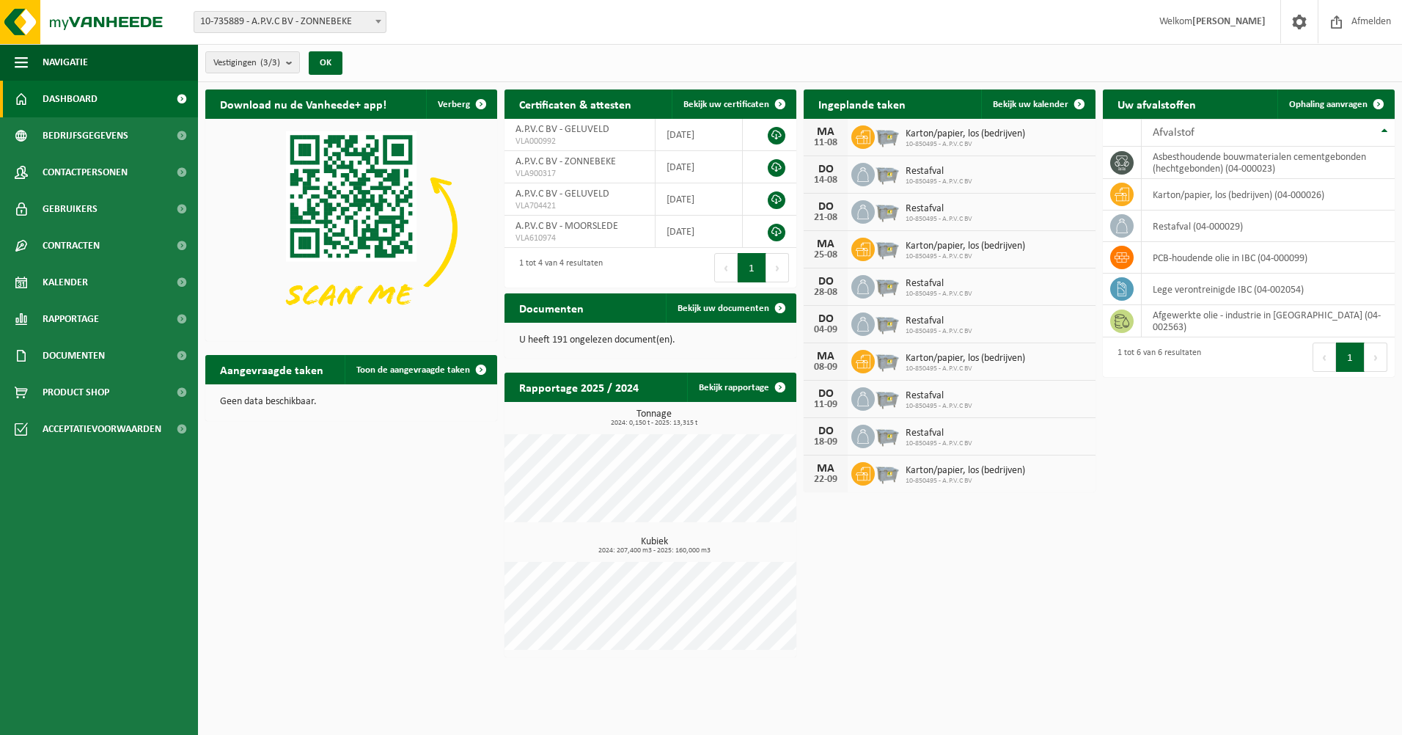
click at [369, 23] on span "10-735889 - A.P.V.C BV - ZONNEBEKE" at bounding box center [289, 22] width 191 height 21
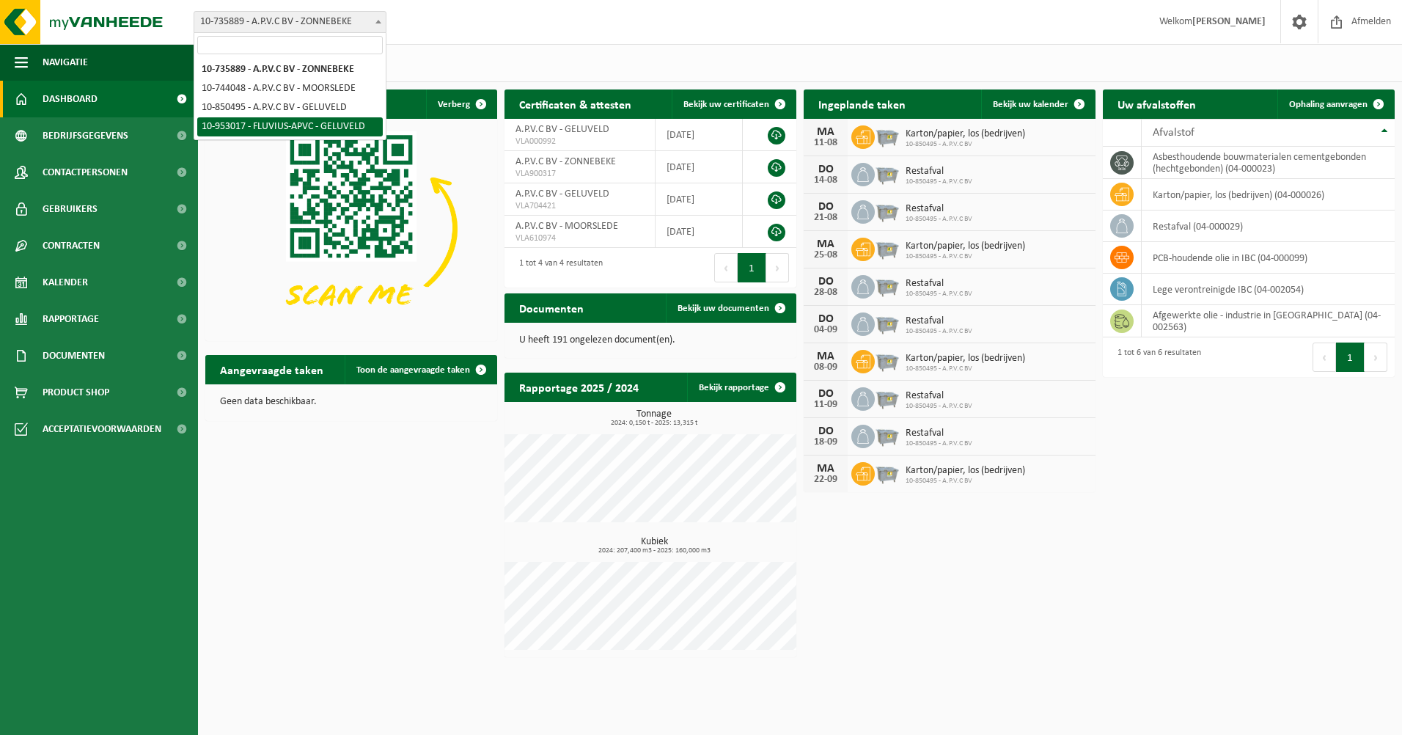
select select "143477"
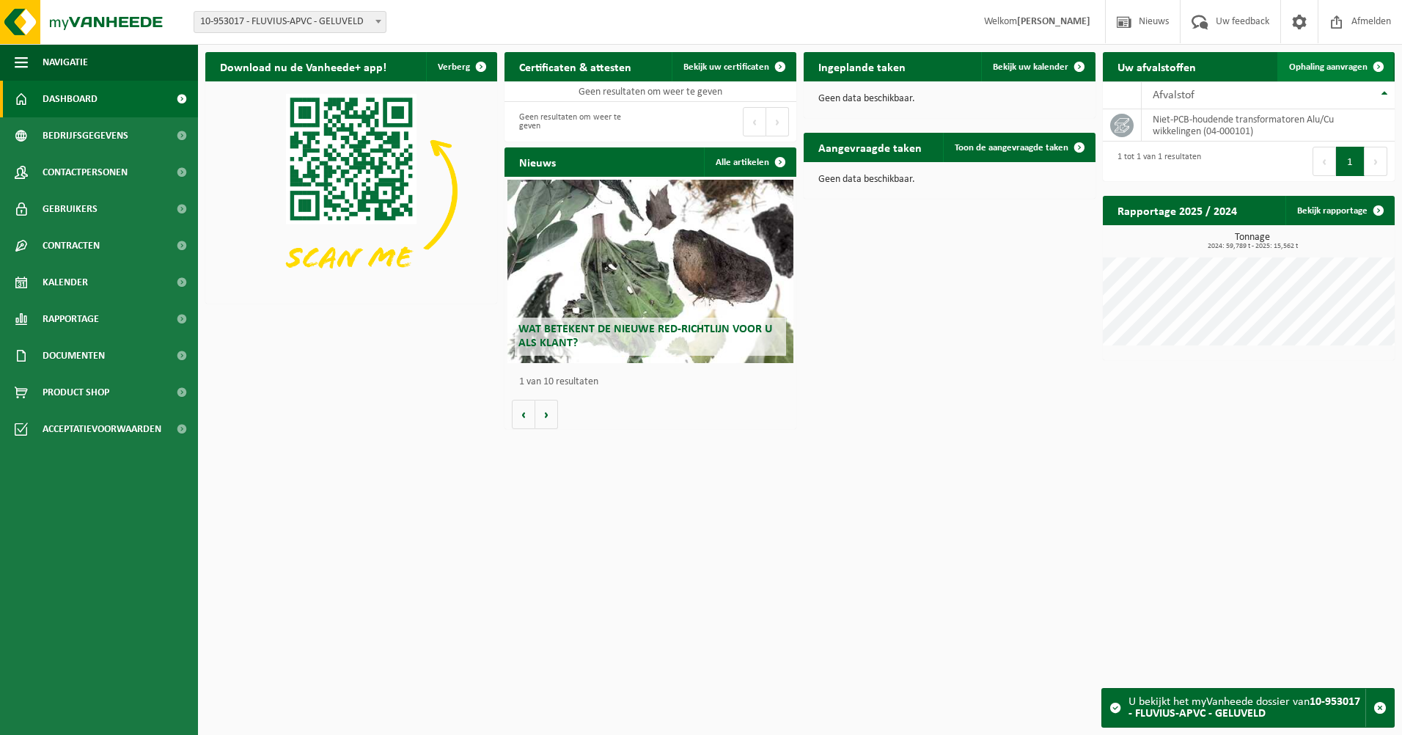
click at [1311, 67] on span "Ophaling aanvragen" at bounding box center [1328, 67] width 78 height 10
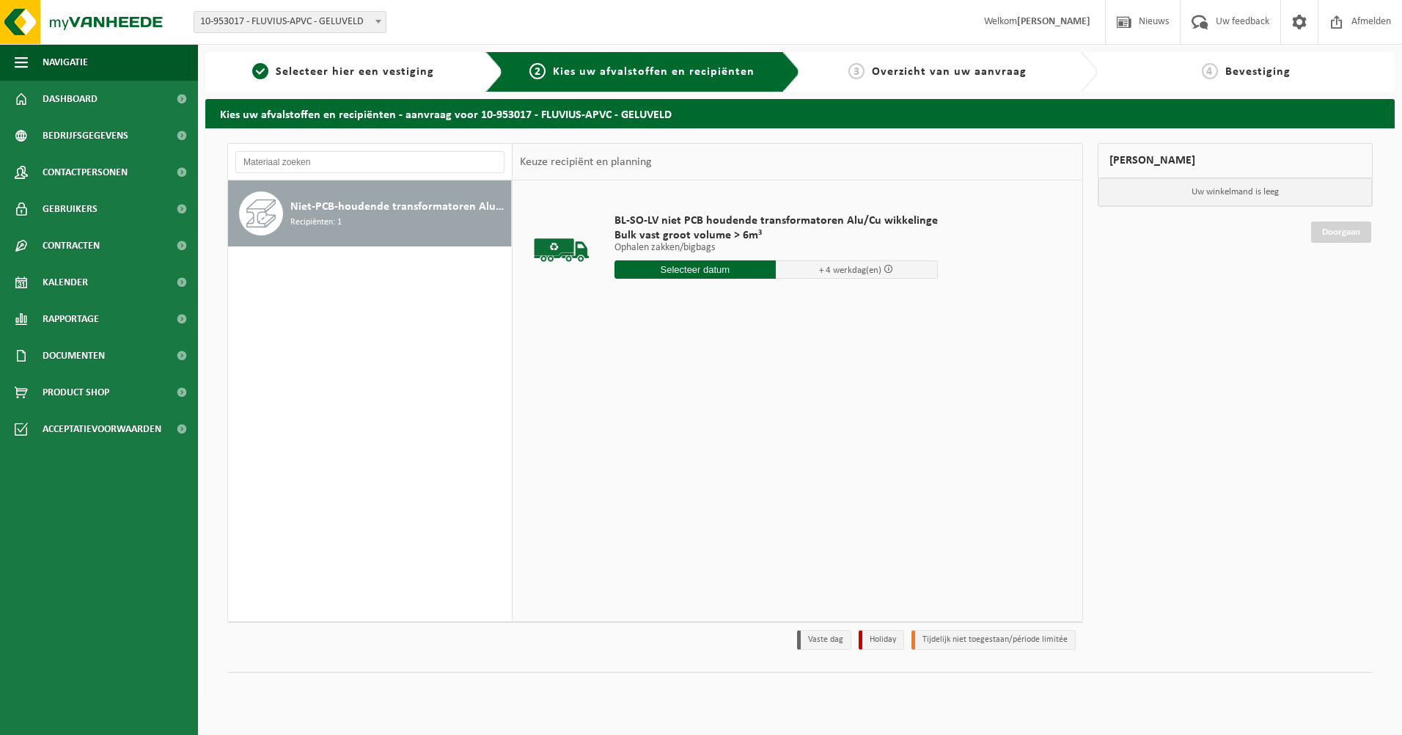
click at [745, 267] on input "text" at bounding box center [695, 269] width 162 height 18
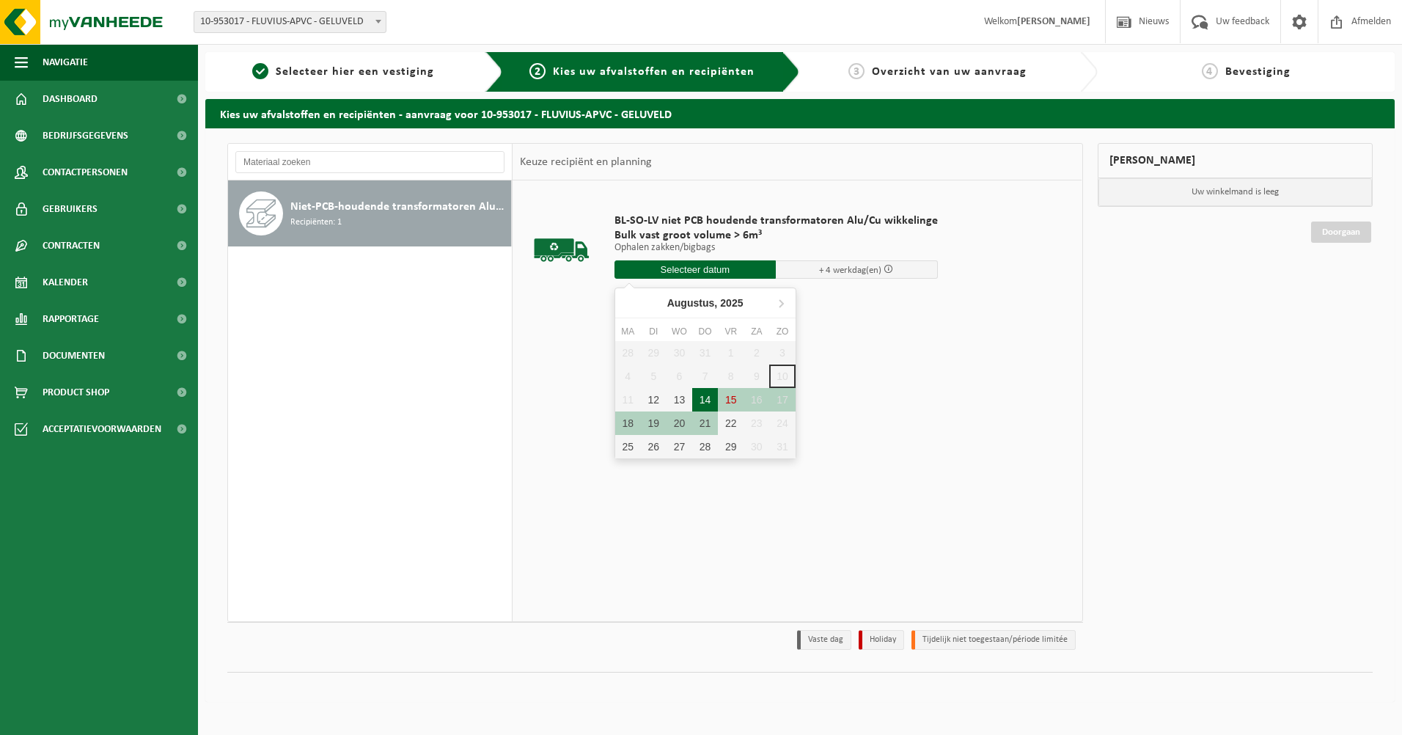
click at [703, 400] on div "14" at bounding box center [705, 399] width 26 height 23
type input "Van 2025-08-14"
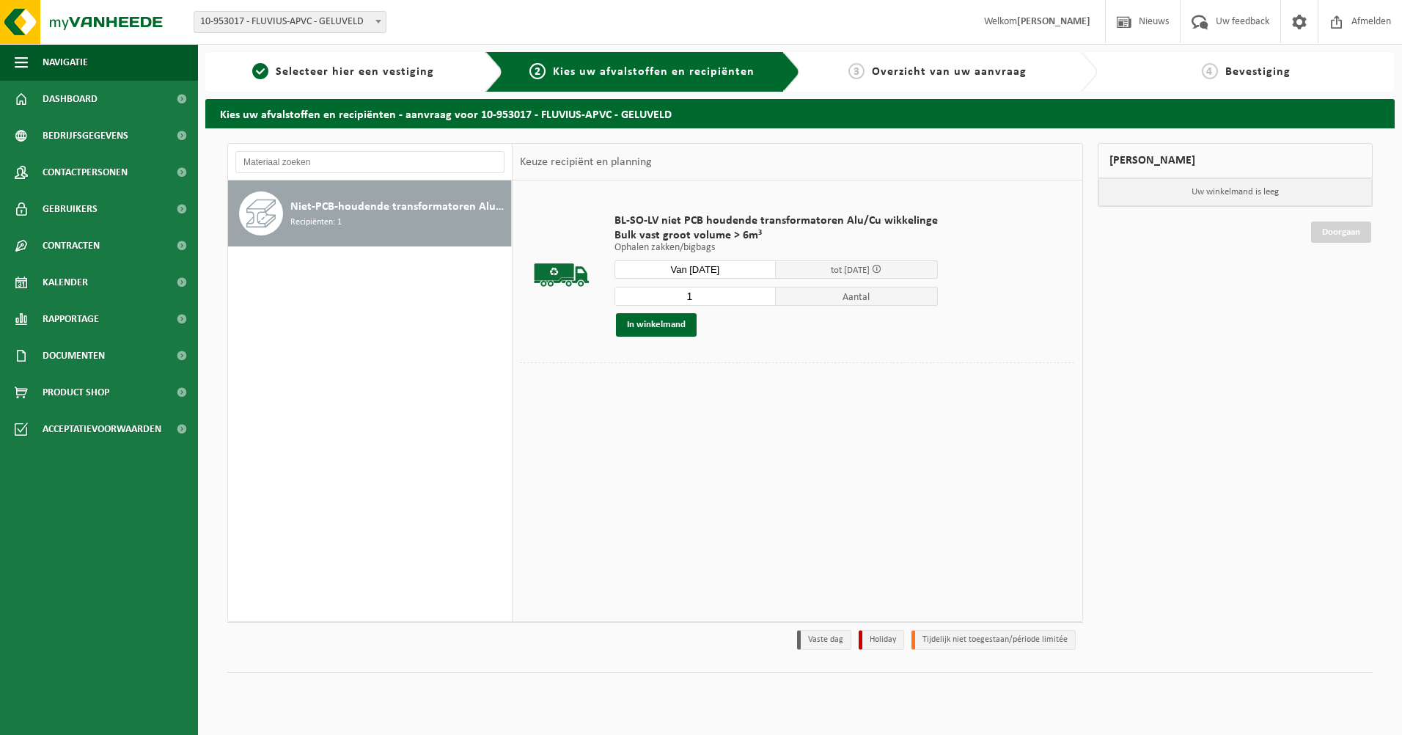
click at [711, 300] on input "1" at bounding box center [695, 296] width 162 height 19
type input "14"
click at [687, 320] on button "In winkelmand" at bounding box center [656, 324] width 81 height 23
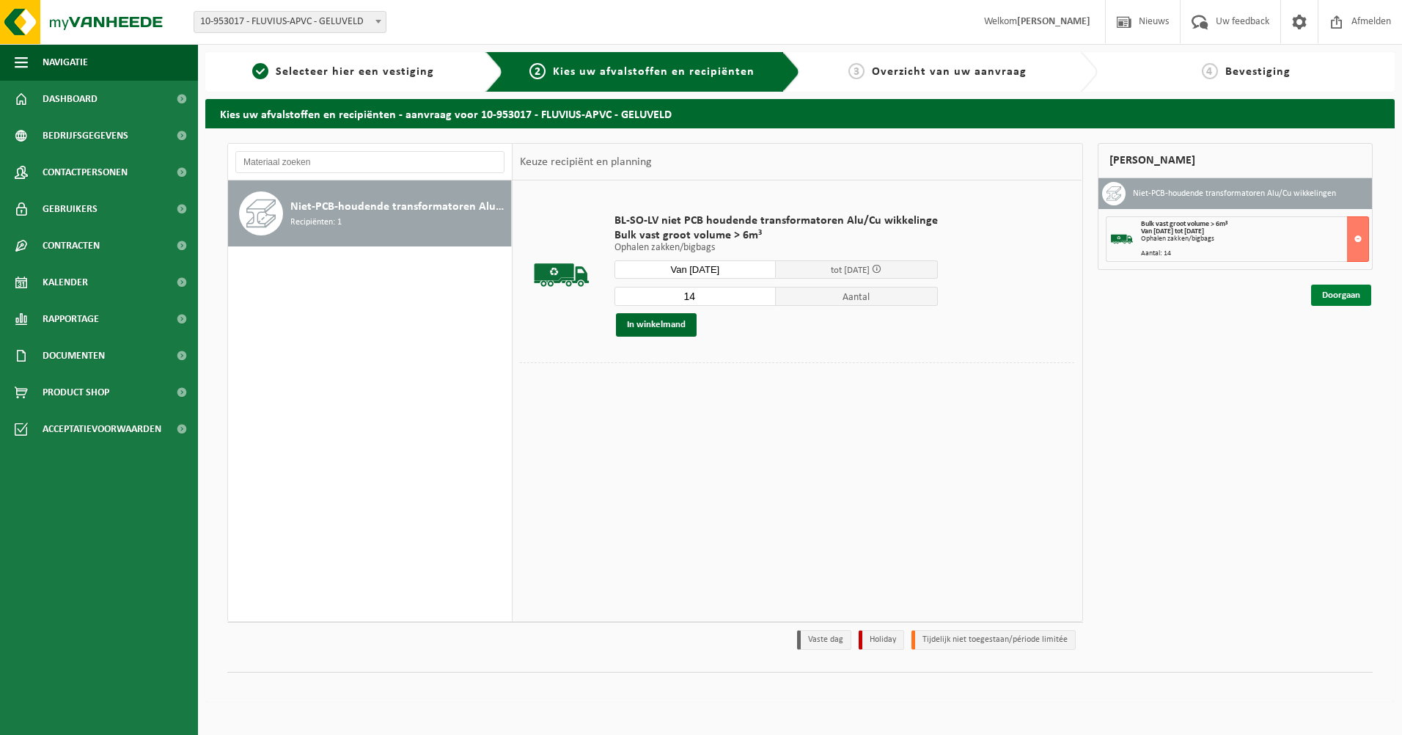
click at [1353, 298] on link "Doorgaan" at bounding box center [1341, 294] width 60 height 21
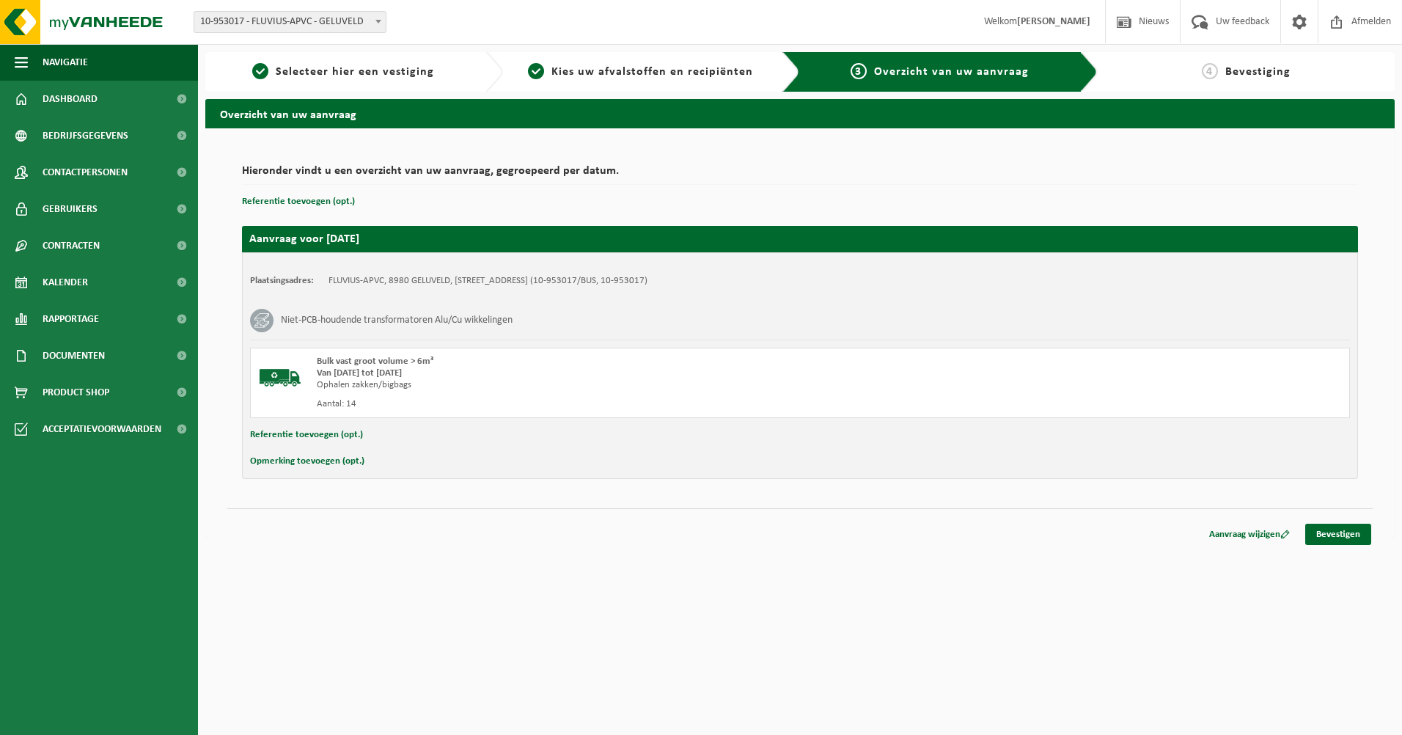
click at [293, 461] on button "Opmerking toevoegen (opt.)" at bounding box center [307, 461] width 114 height 19
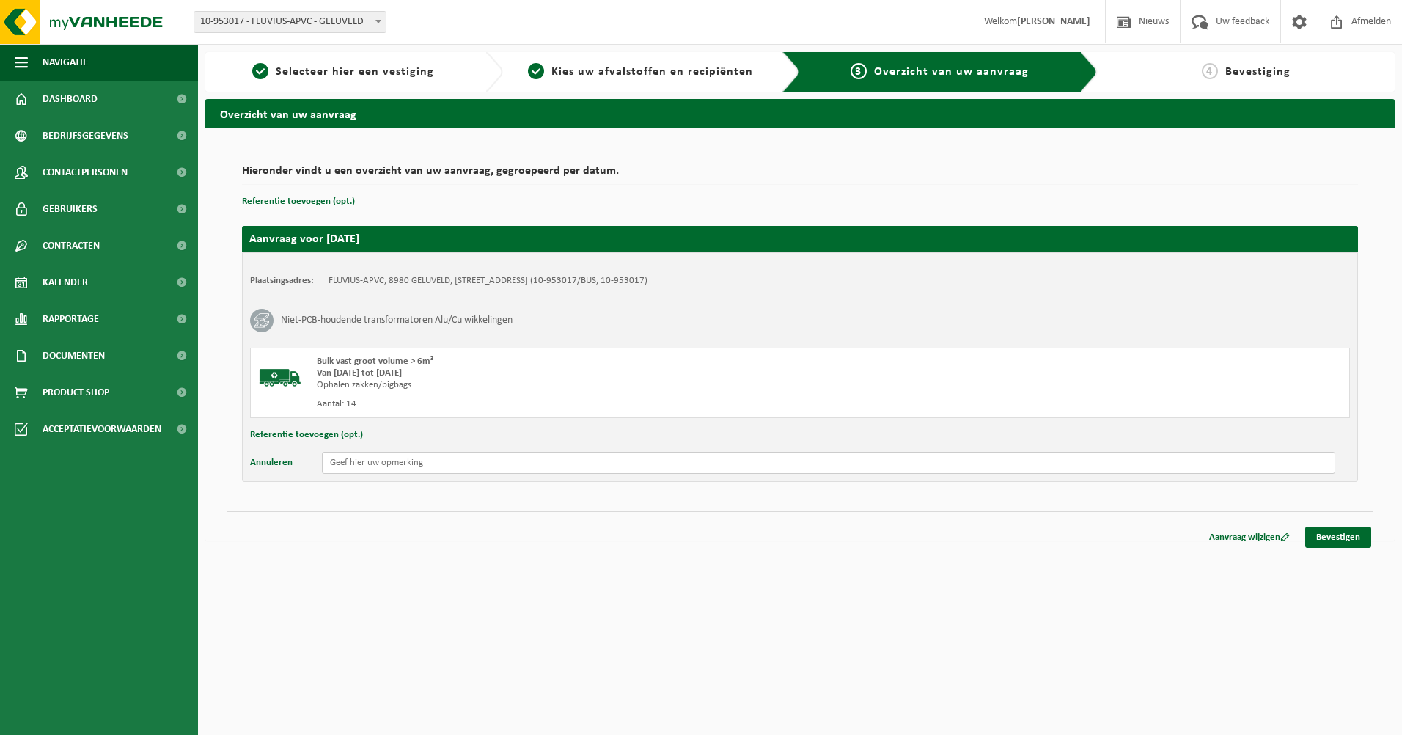
click at [385, 463] on input "text" at bounding box center [828, 463] width 1013 height 22
type input "lijst reeds doorgemaild naar Jan Engels met details"
click at [1333, 535] on link "Bevestigen" at bounding box center [1338, 536] width 66 height 21
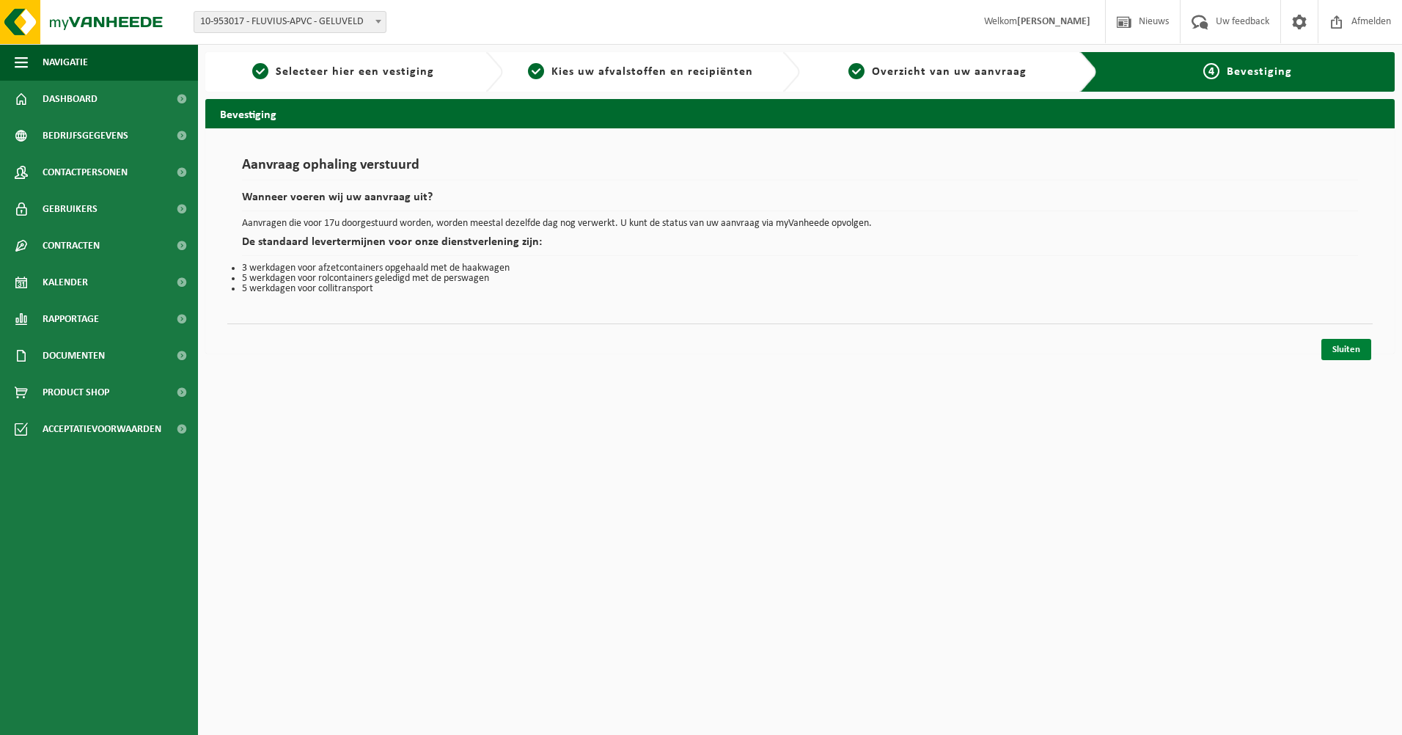
click at [1337, 346] on link "Sluiten" at bounding box center [1346, 349] width 50 height 21
